Goal: Information Seeking & Learning: Learn about a topic

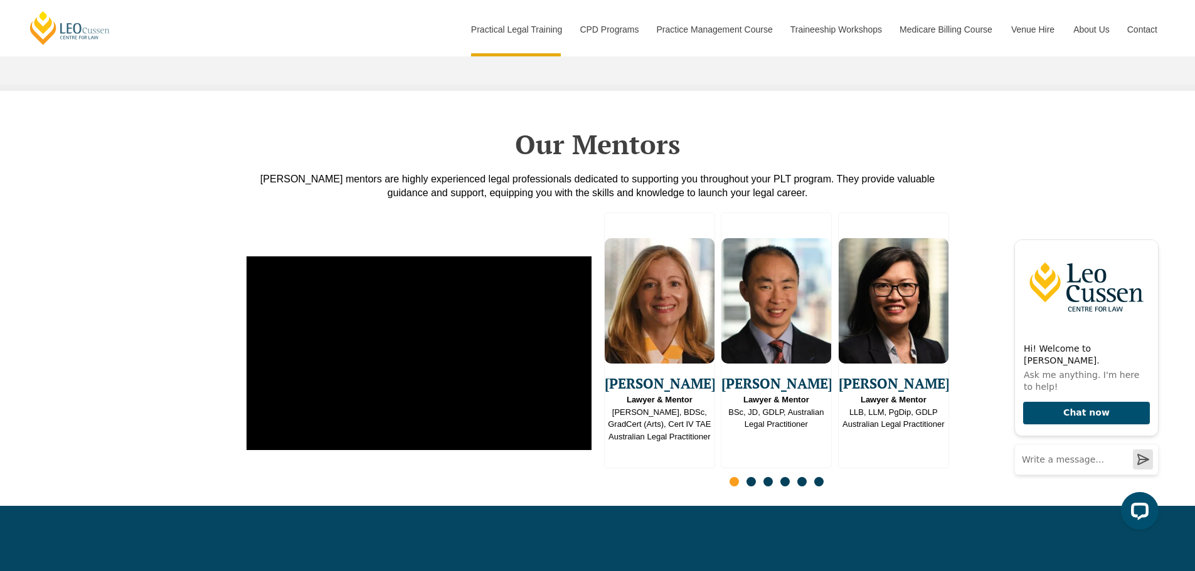
scroll to position [2948, 0]
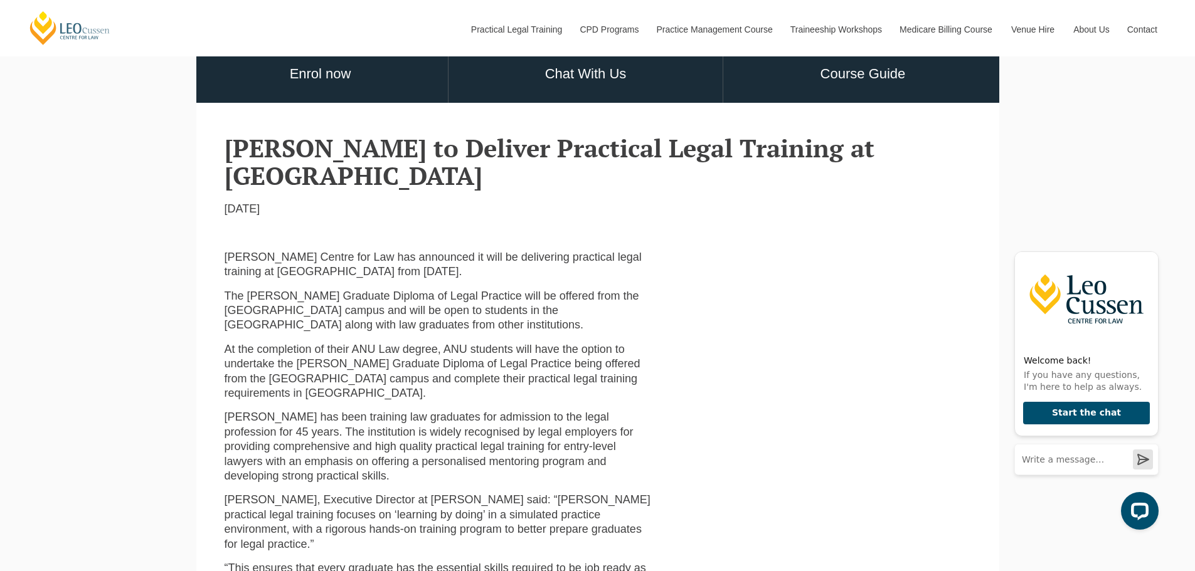
scroll to position [502, 0]
